Goal: Browse casually: Explore the website without a specific task or goal

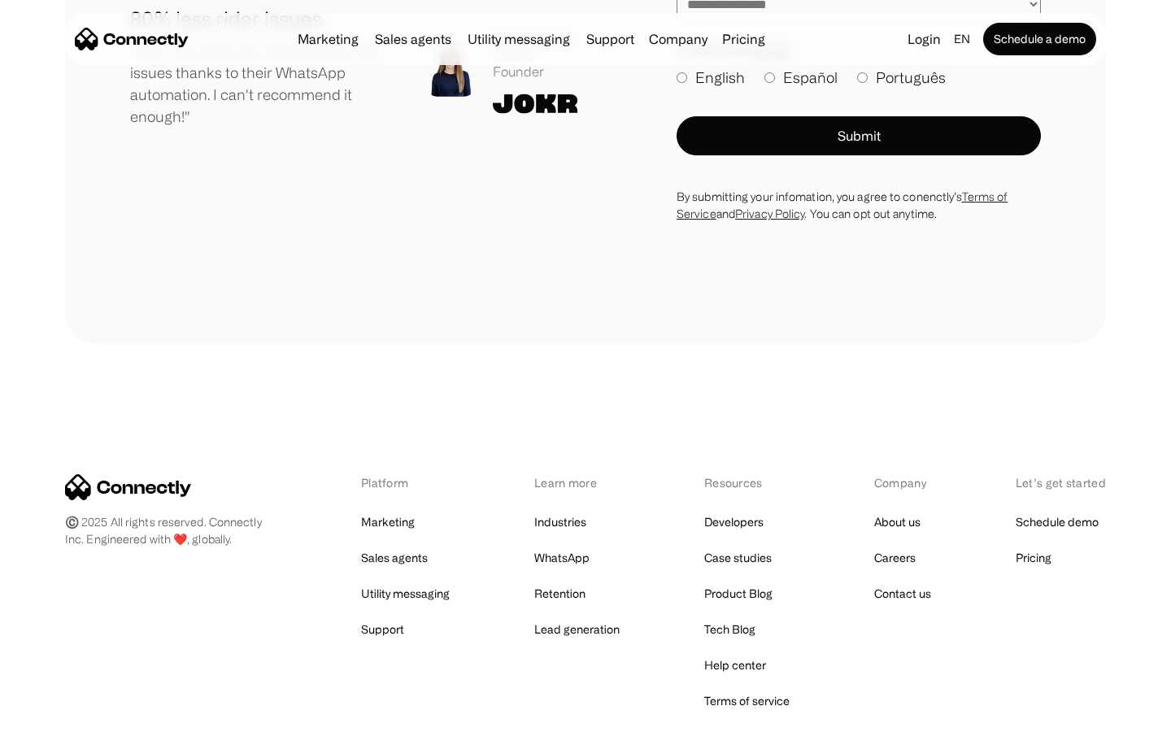
scroll to position [8937, 0]
